Goal: Find specific page/section: Find specific page/section

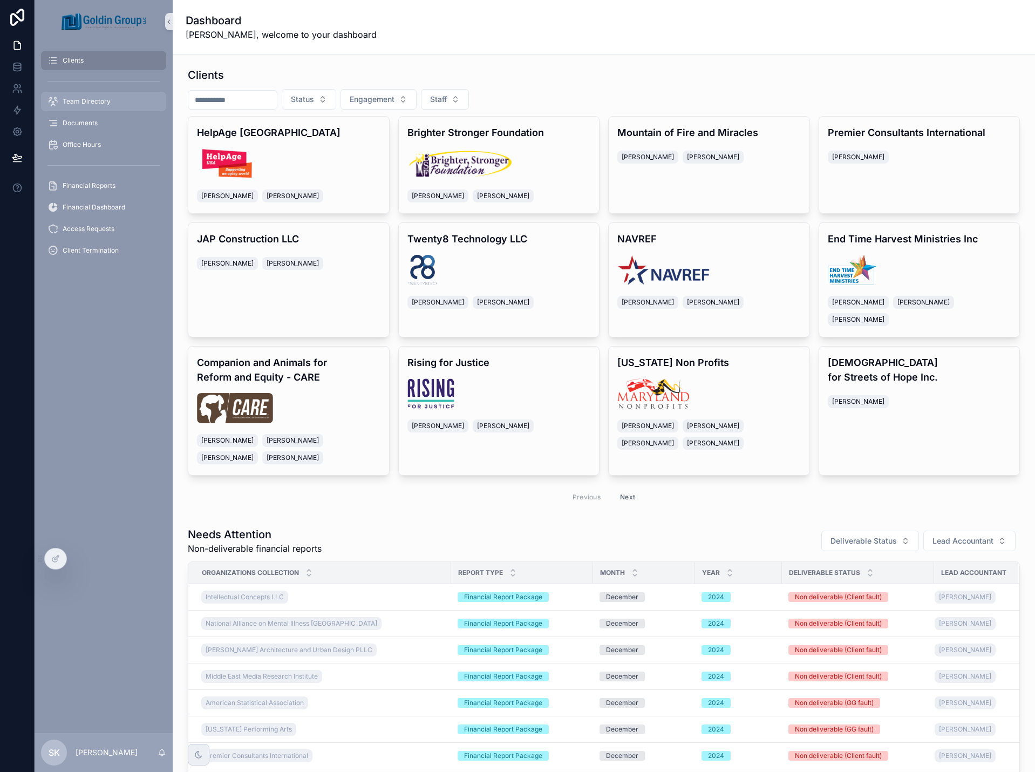
click at [87, 105] on span "Team Directory" at bounding box center [87, 101] width 48 height 9
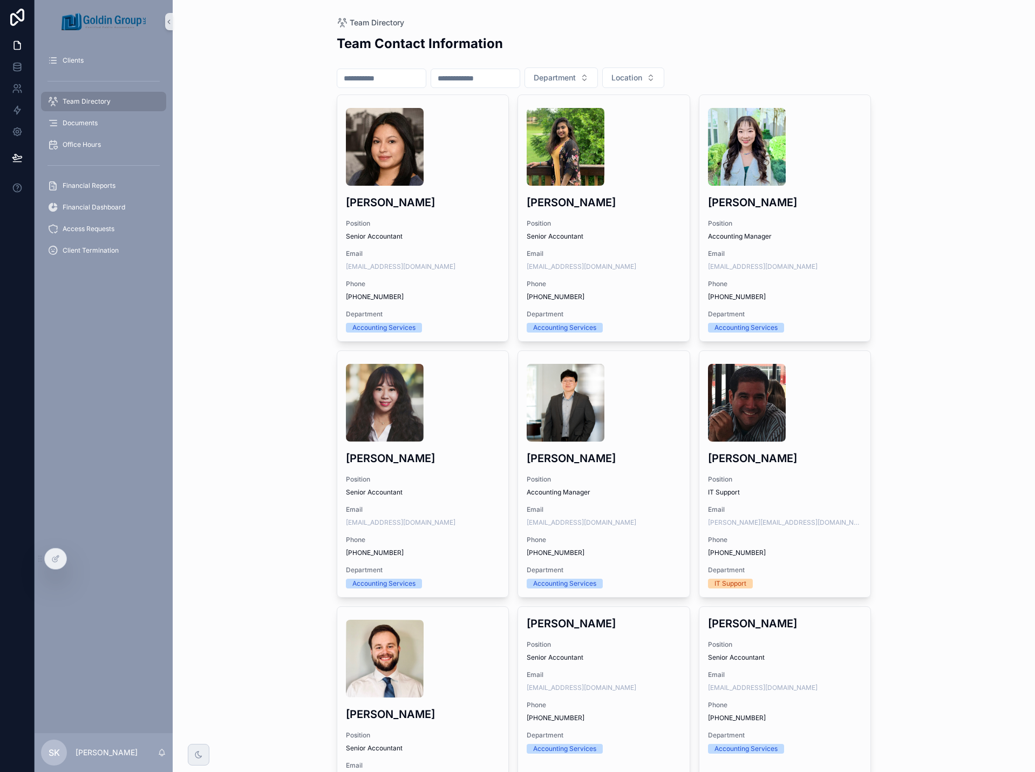
click at [375, 78] on input "scrollable content" at bounding box center [381, 78] width 88 height 15
type input "******"
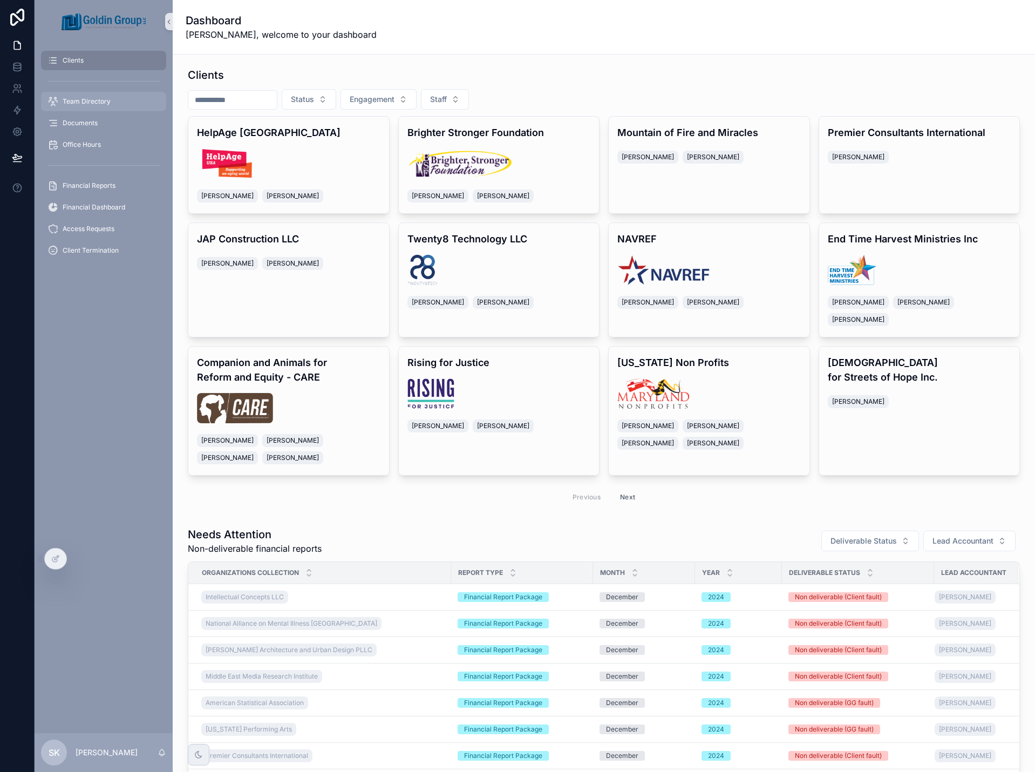
click at [118, 104] on div "Team Directory" at bounding box center [103, 101] width 112 height 17
